Goal: Information Seeking & Learning: Learn about a topic

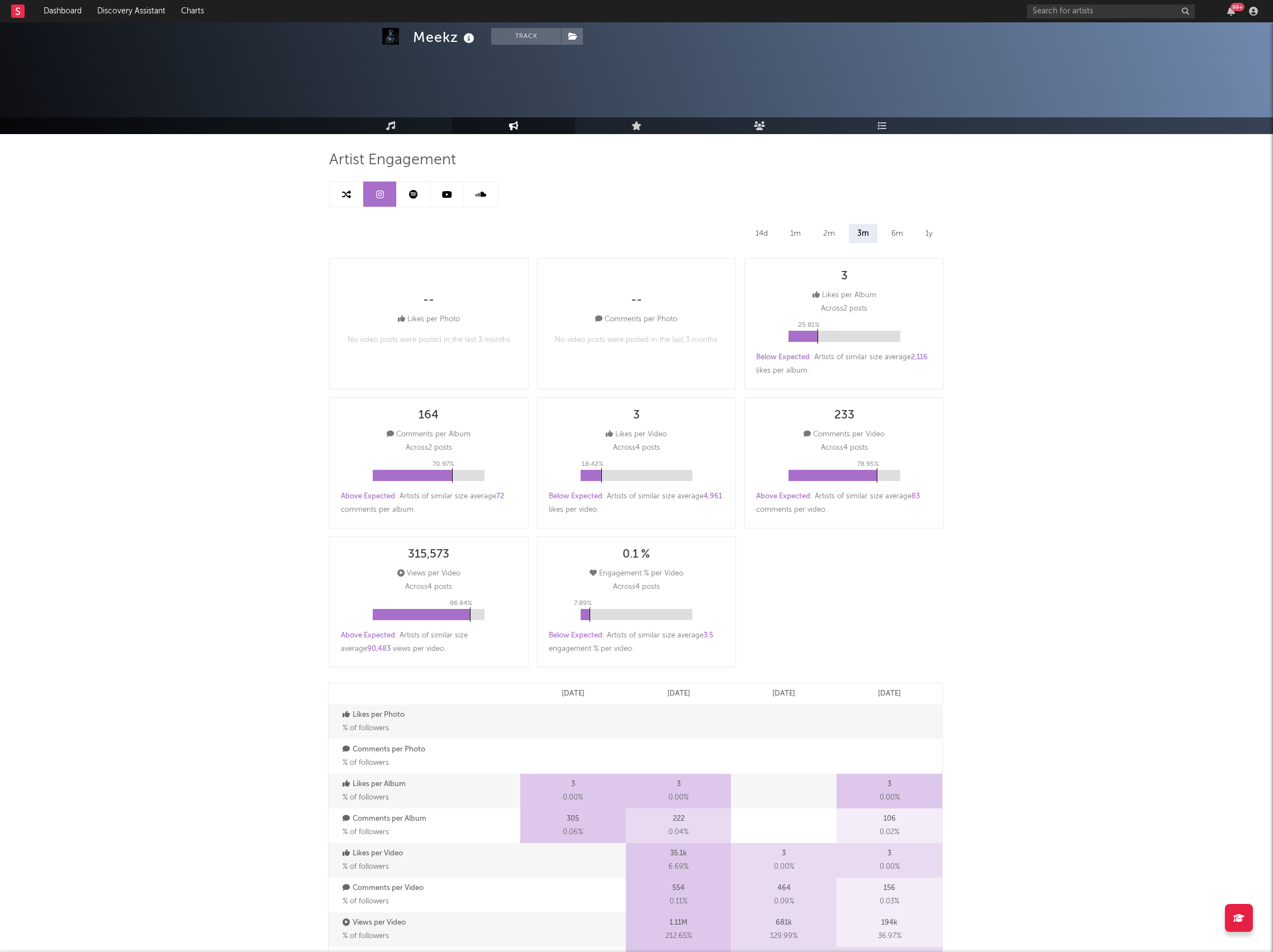
select select "YTD"
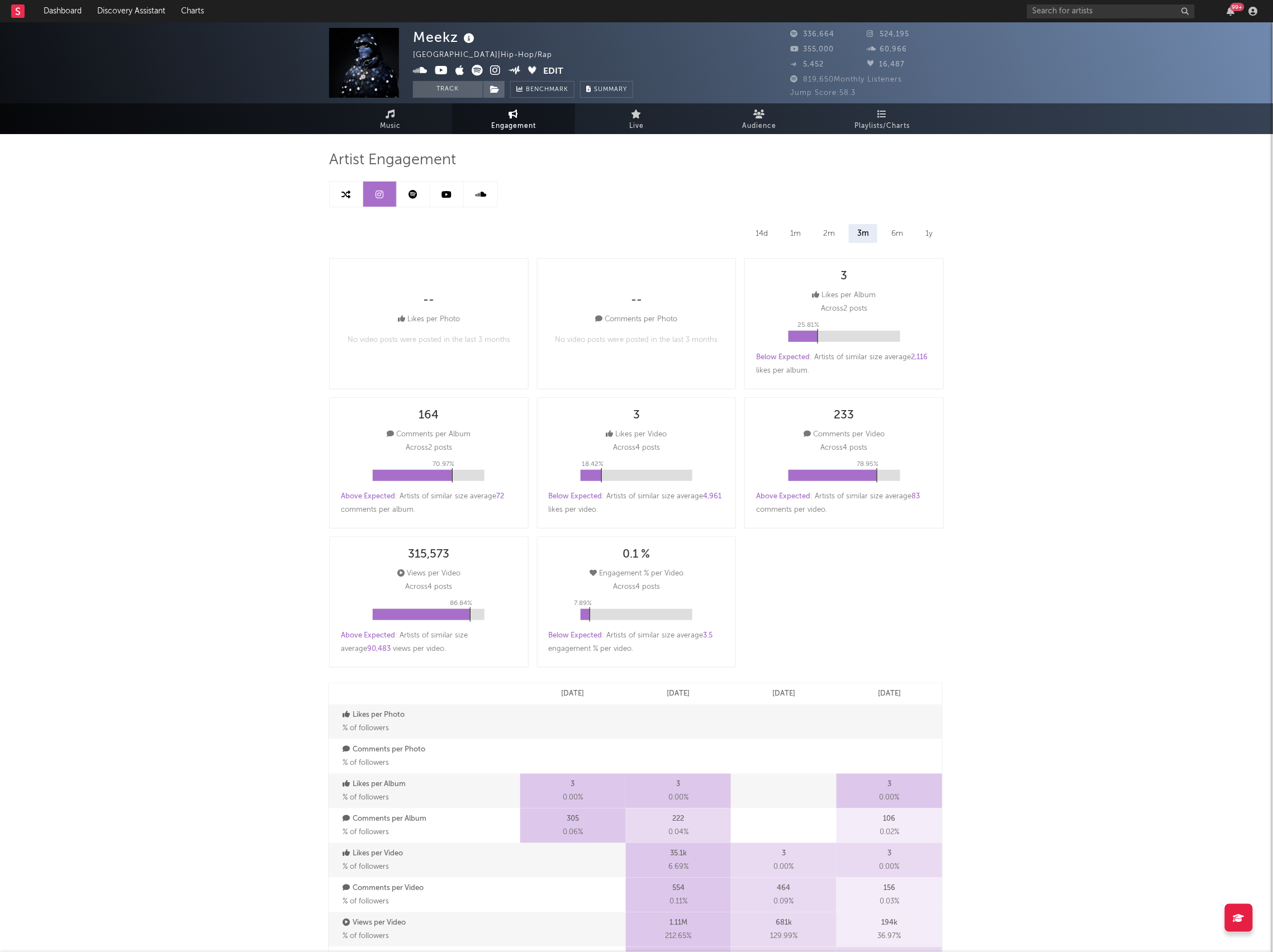
click at [512, 126] on span "Engagement" at bounding box center [514, 127] width 45 height 14
select select "1m"
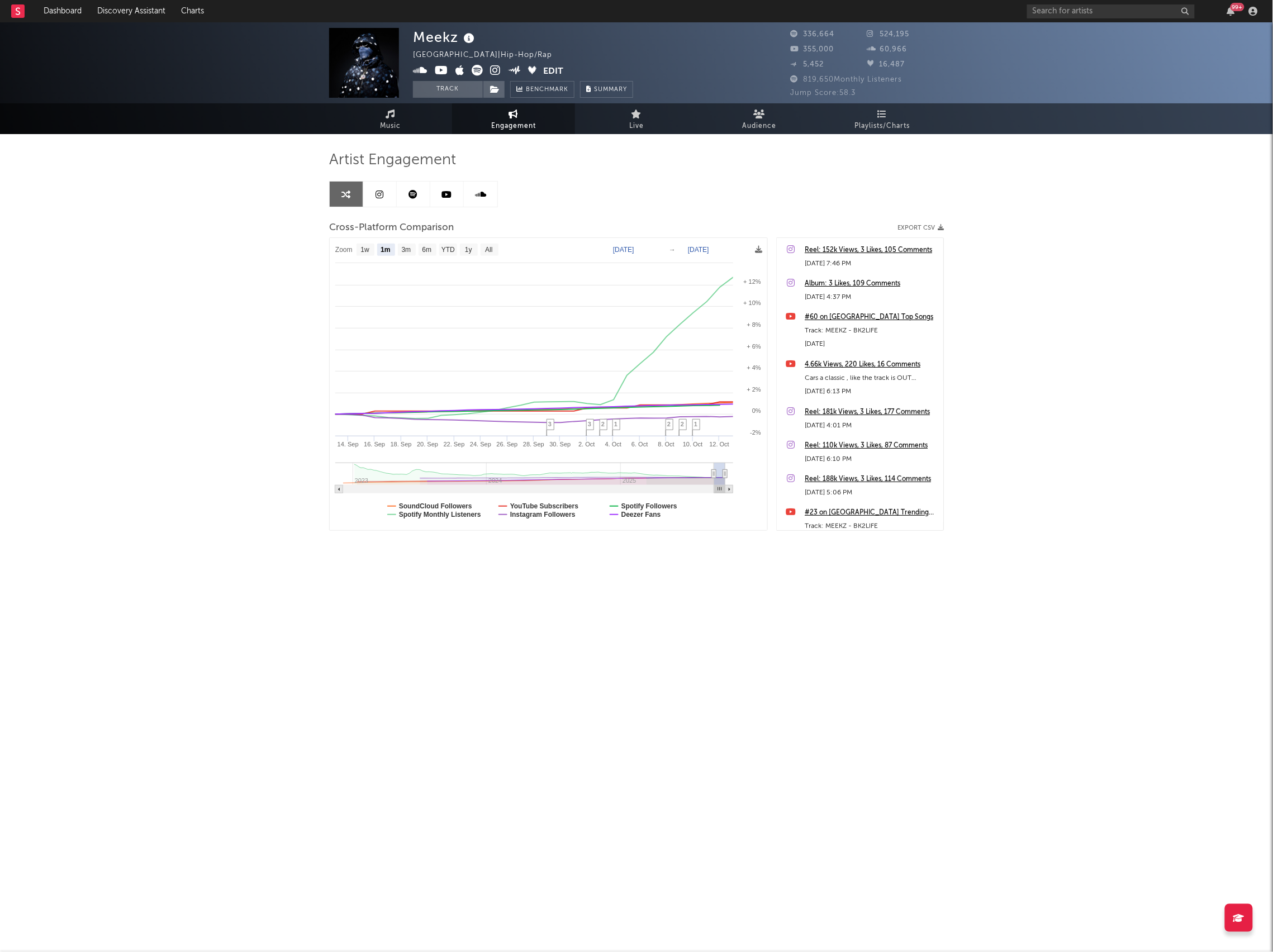
click at [409, 197] on icon at bounding box center [413, 195] width 9 height 9
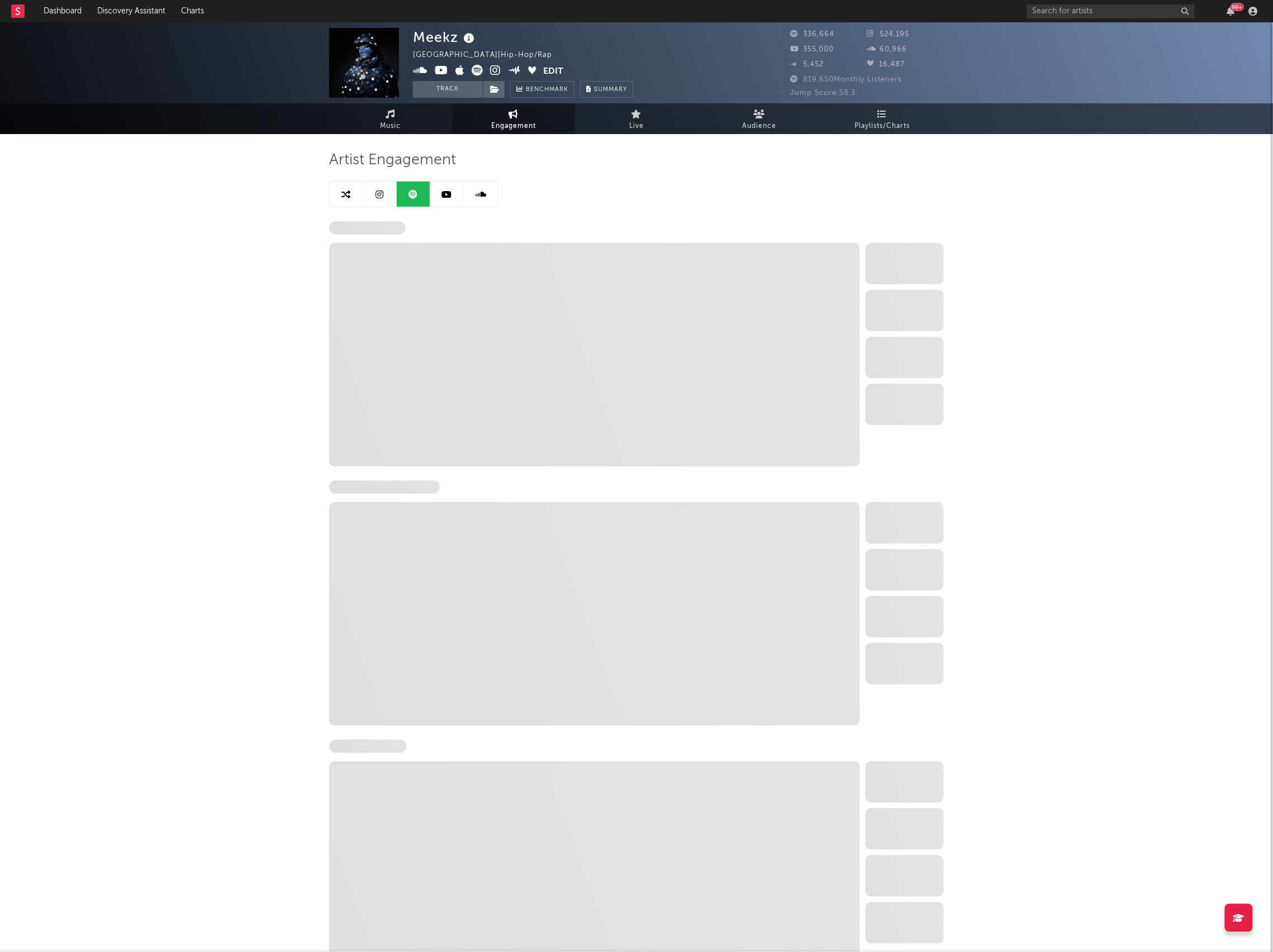
click at [380, 197] on icon at bounding box center [380, 195] width 8 height 9
select select "1w"
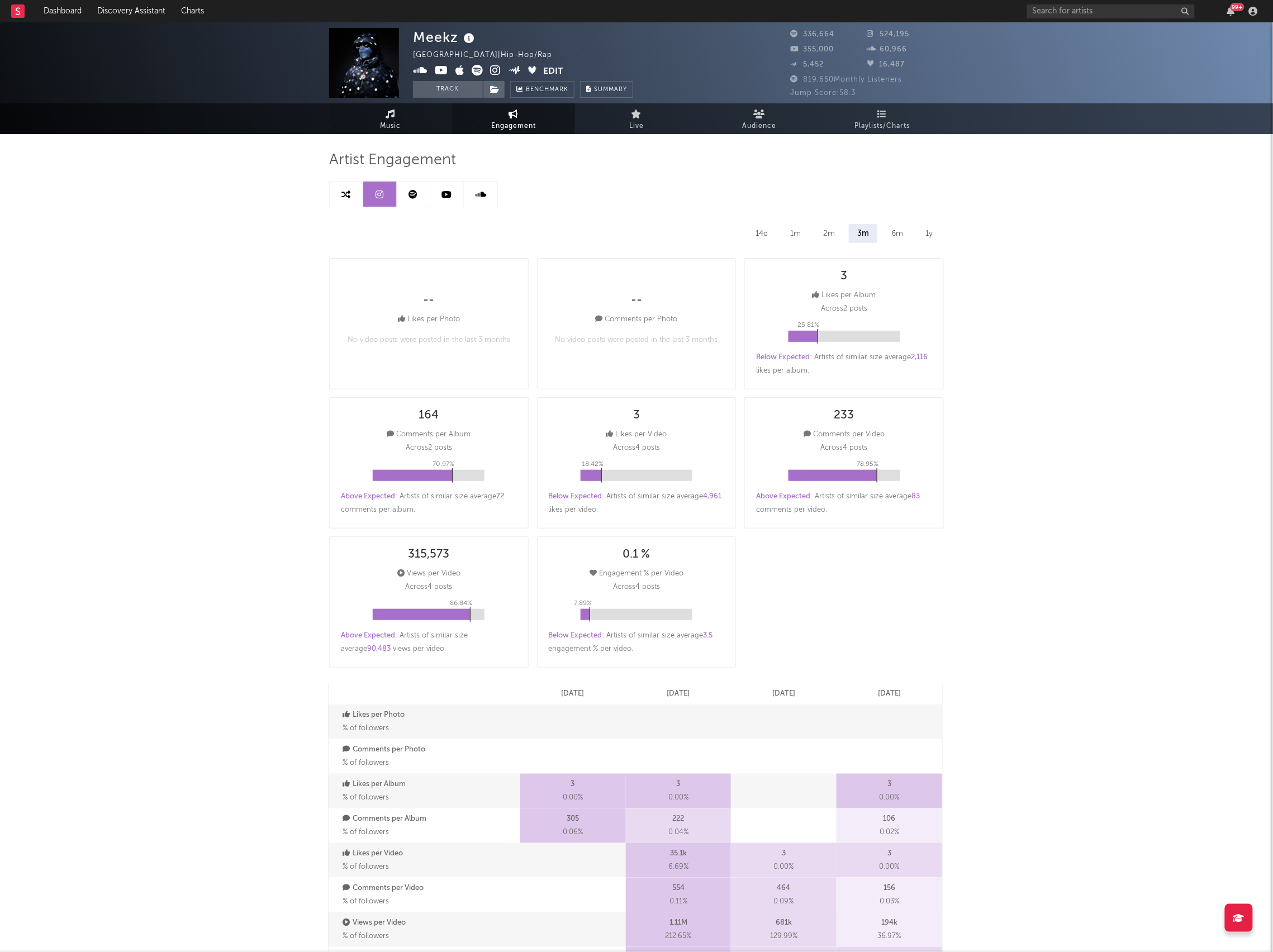
click at [393, 126] on span "Music" at bounding box center [390, 127] width 21 height 14
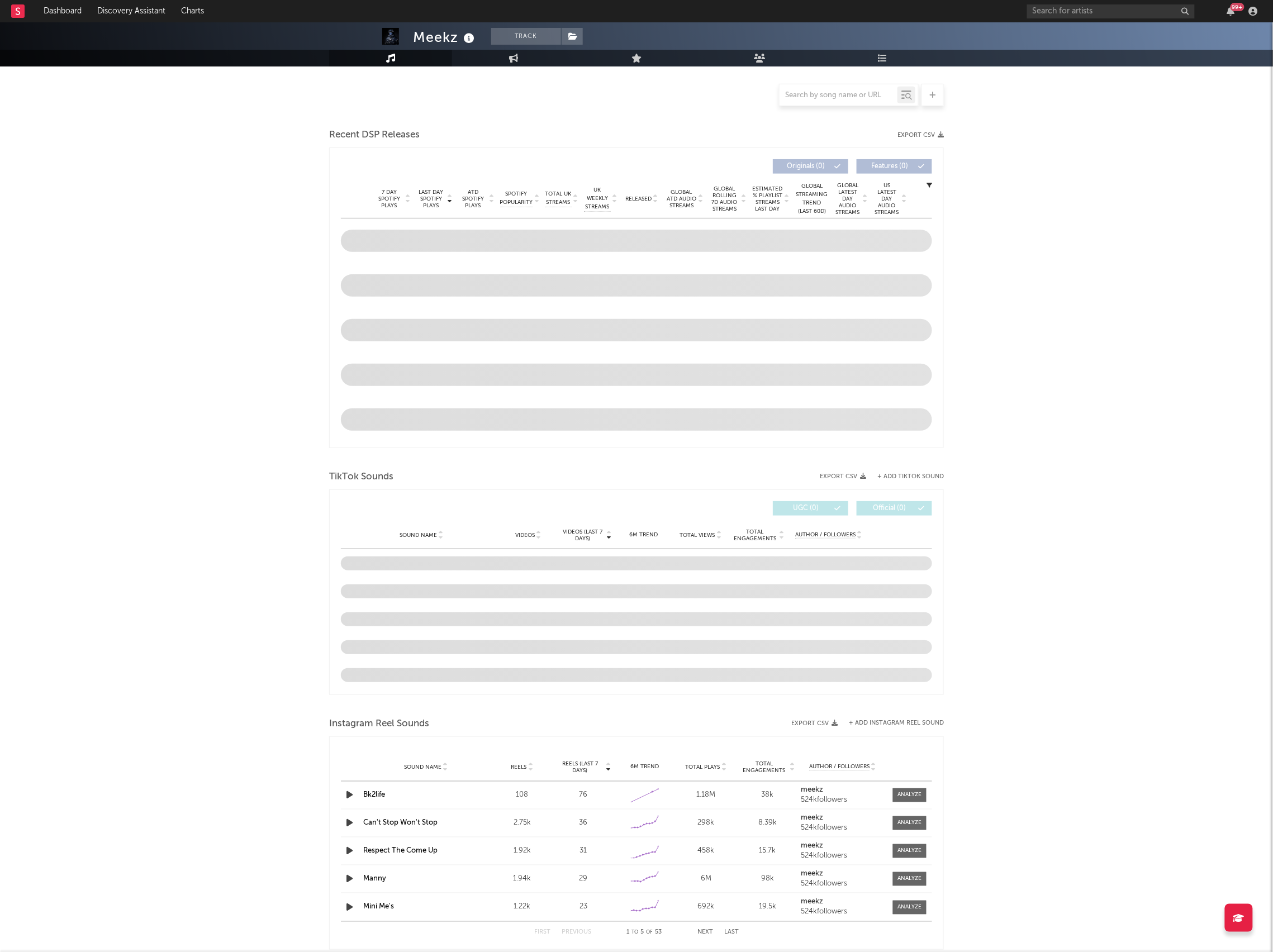
select select "6m"
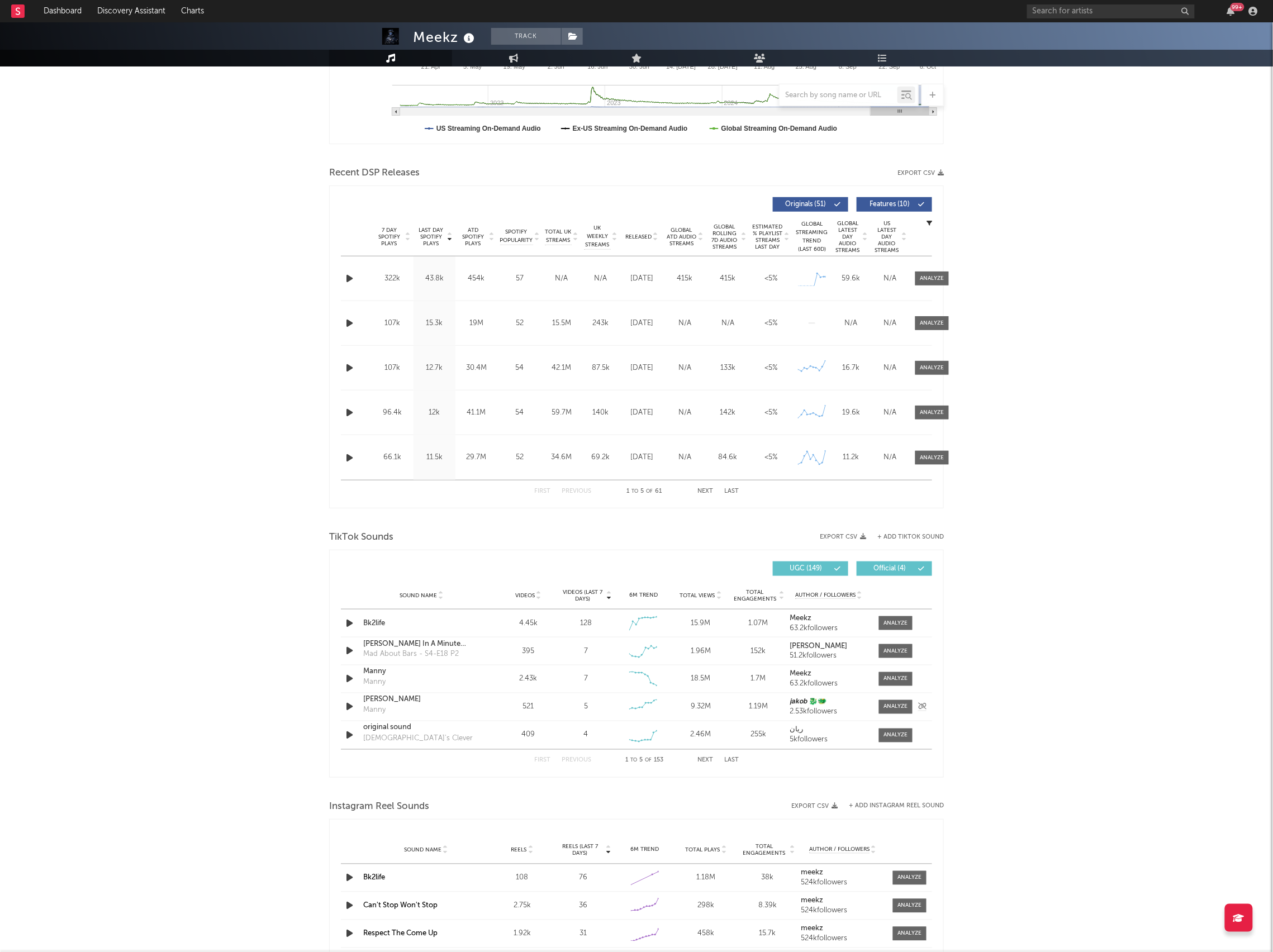
scroll to position [305, 0]
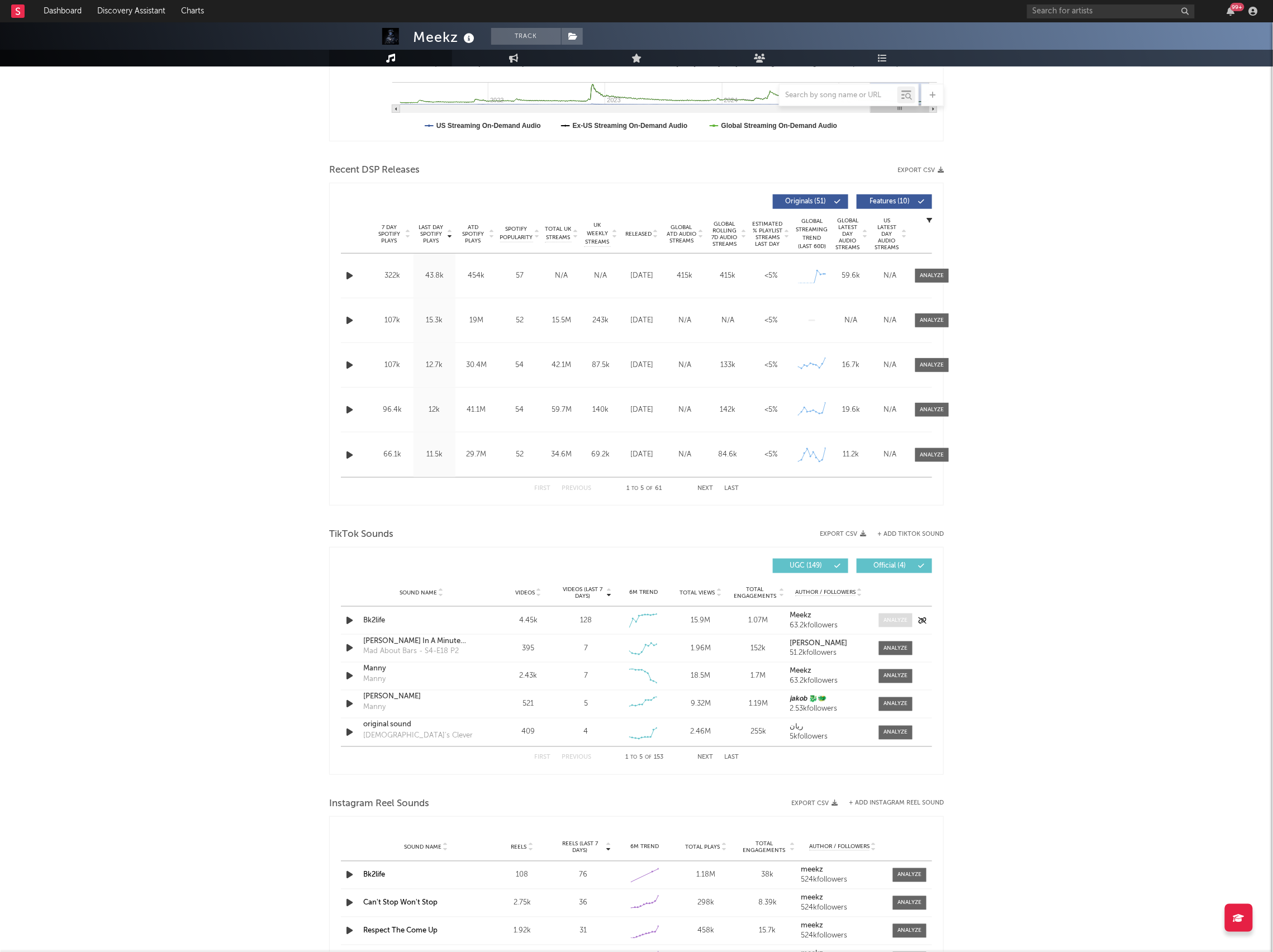
click at [886, 623] on div at bounding box center [896, 620] width 24 height 8
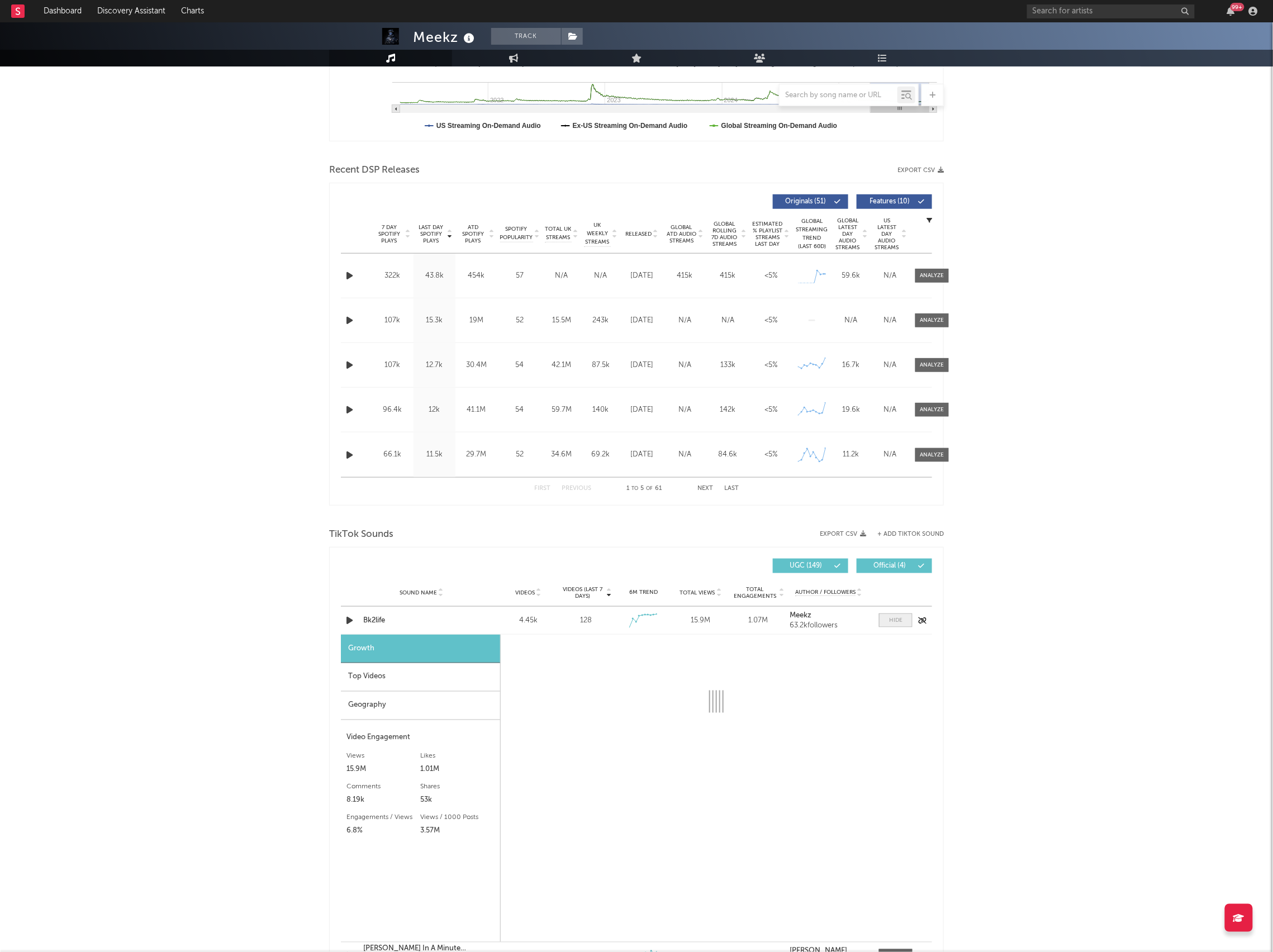
select select "1w"
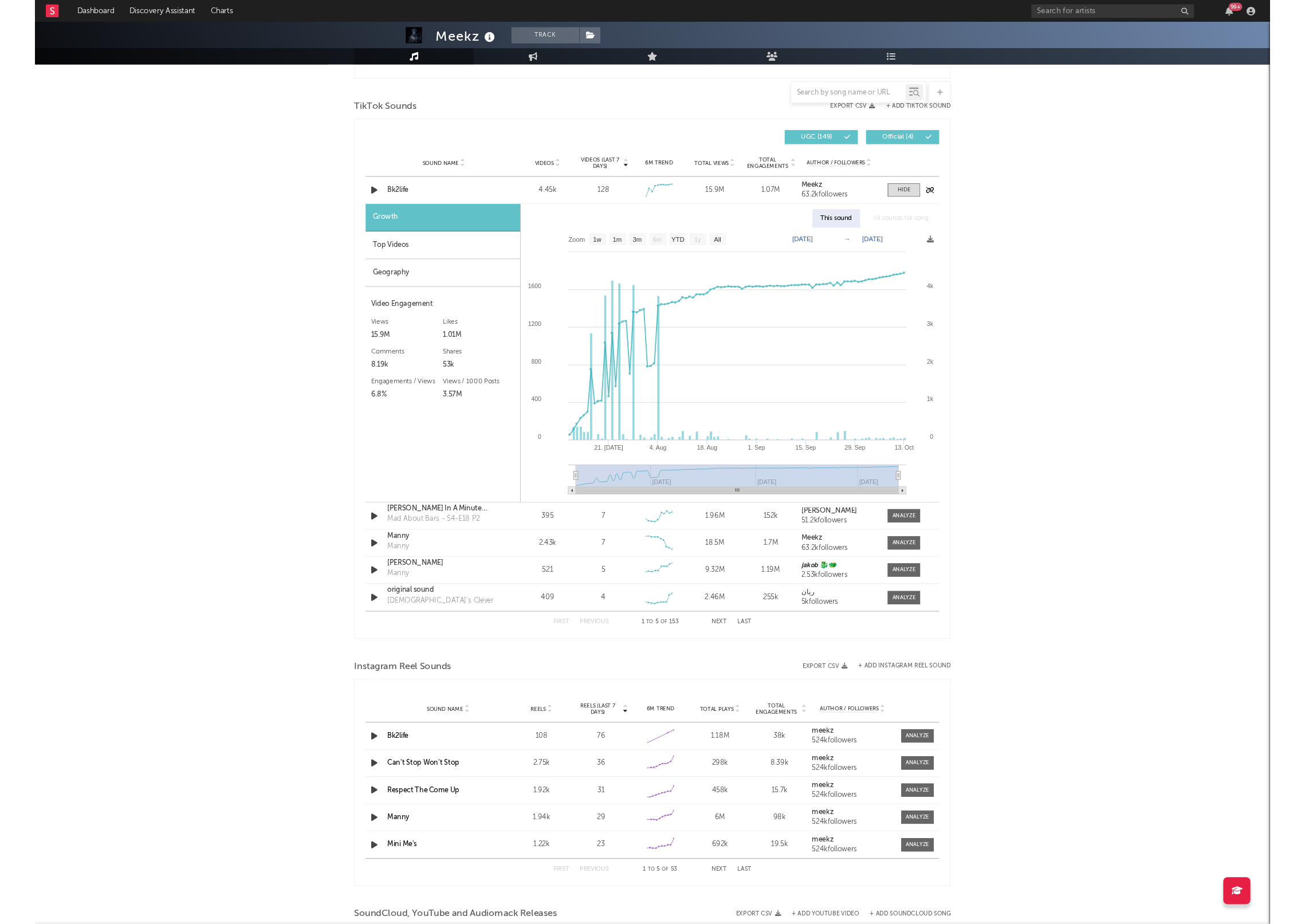
scroll to position [749, 0]
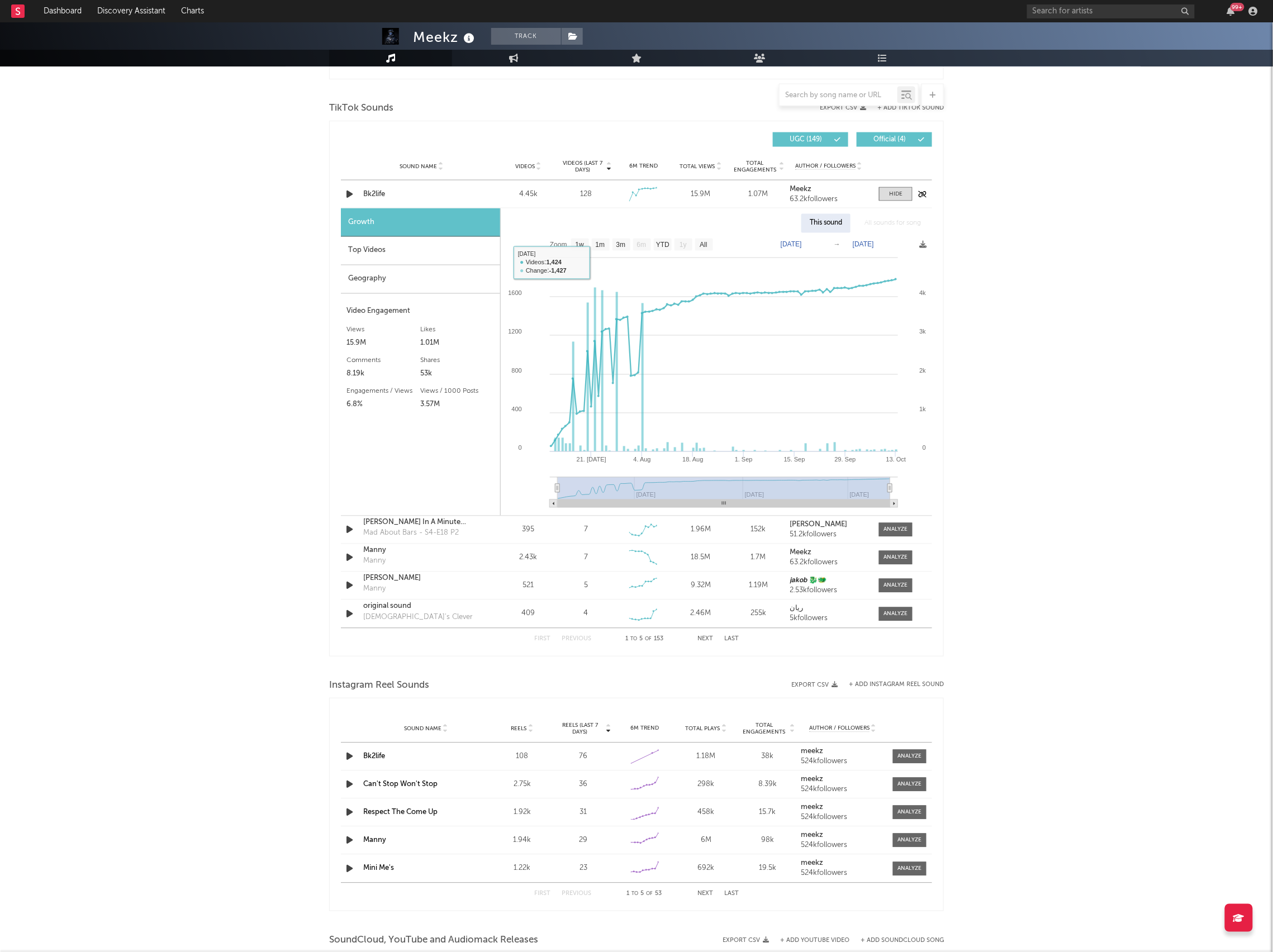
click at [582, 197] on div "128" at bounding box center [585, 195] width 12 height 11
click at [398, 247] on div "Top Videos" at bounding box center [420, 251] width 159 height 29
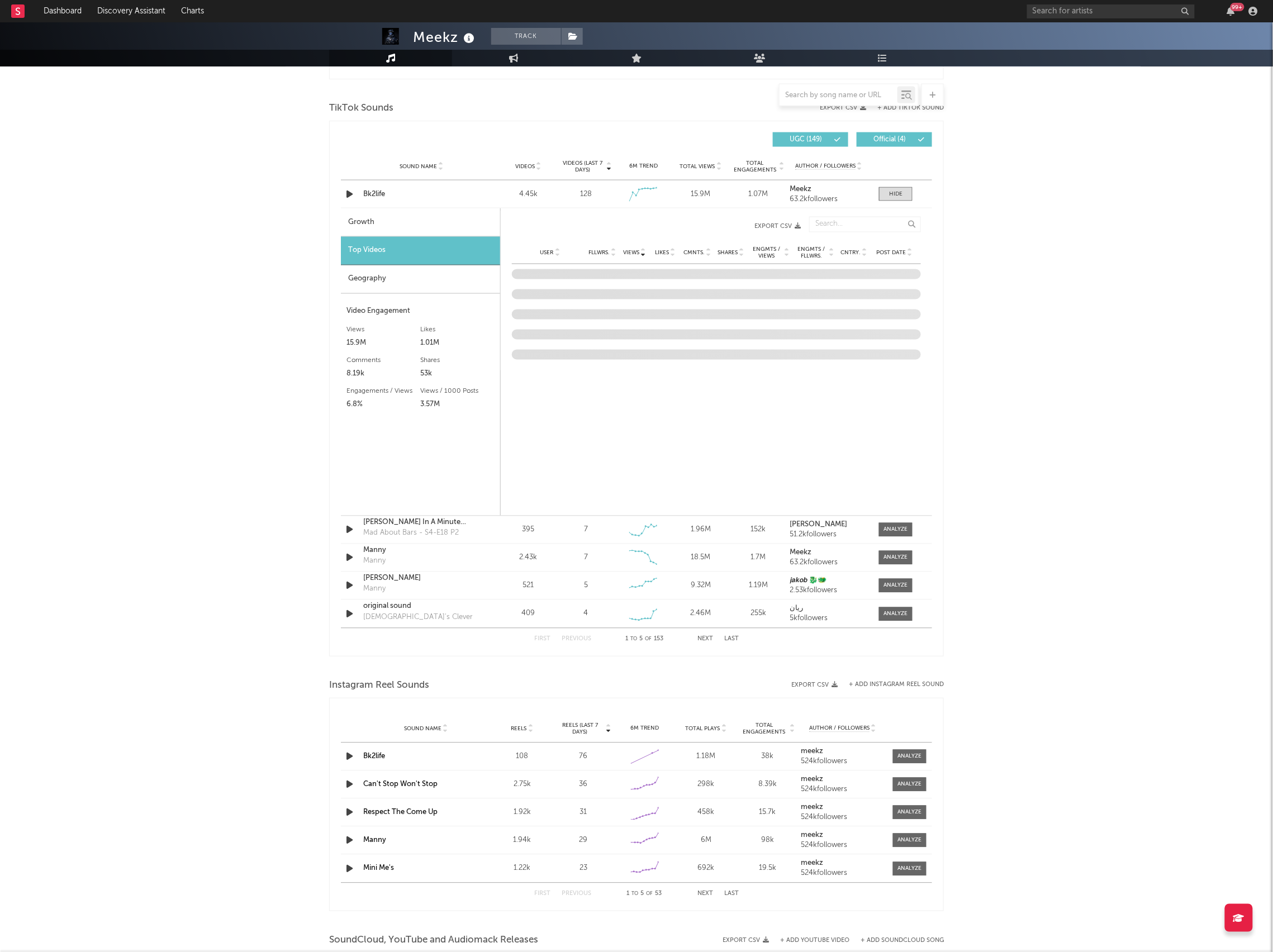
click at [408, 222] on div "Growth" at bounding box center [420, 223] width 159 height 29
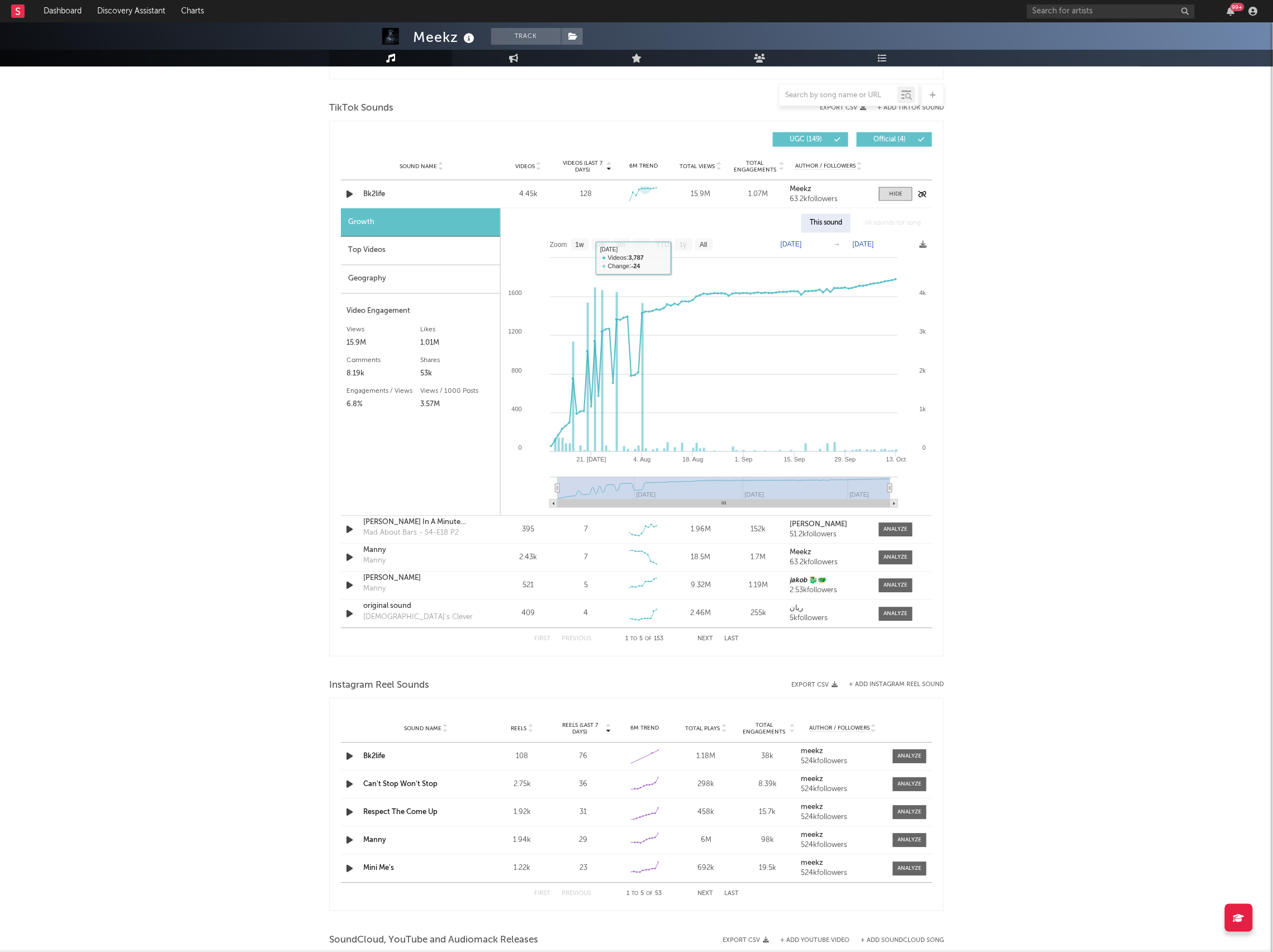
click at [645, 186] on div "Created with Highcharts 10.3.3" at bounding box center [643, 194] width 34 height 21
click at [646, 196] on icon "Created with Highcharts 10.3.3" at bounding box center [643, 194] width 28 height 15
click at [582, 246] on text "1w" at bounding box center [580, 245] width 9 height 8
select select "1w"
type input "[DATE]"
